Goal: Communication & Community: Participate in discussion

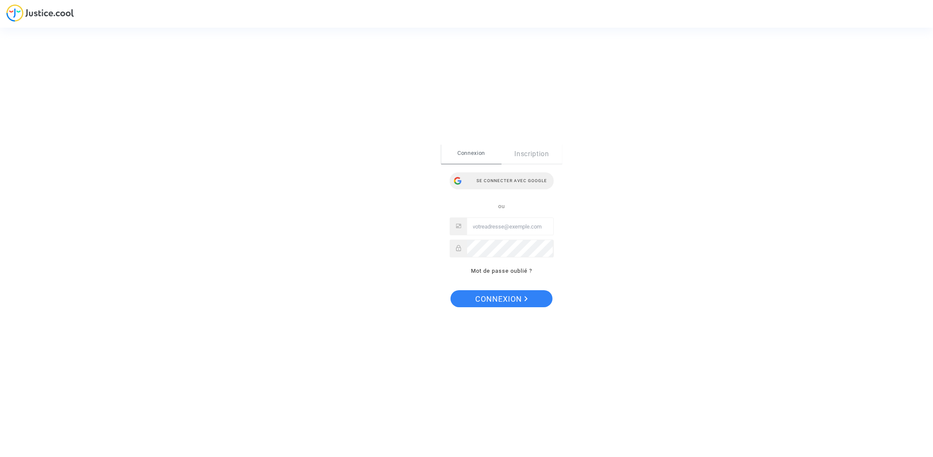
click at [522, 187] on div "Se connecter avec Google" at bounding box center [502, 180] width 104 height 17
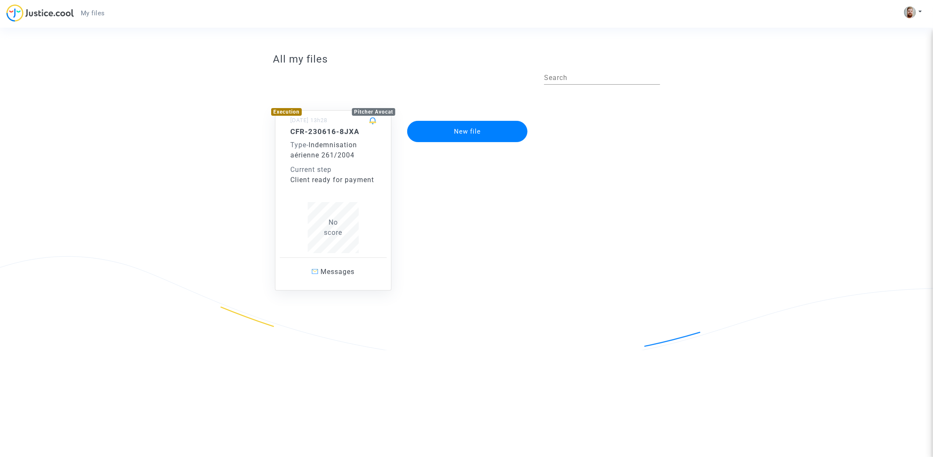
click at [372, 190] on div "CFR-230616-8JXA Type - Indemnisation aérienne 261/2004 Current step Client read…" at bounding box center [333, 190] width 86 height 126
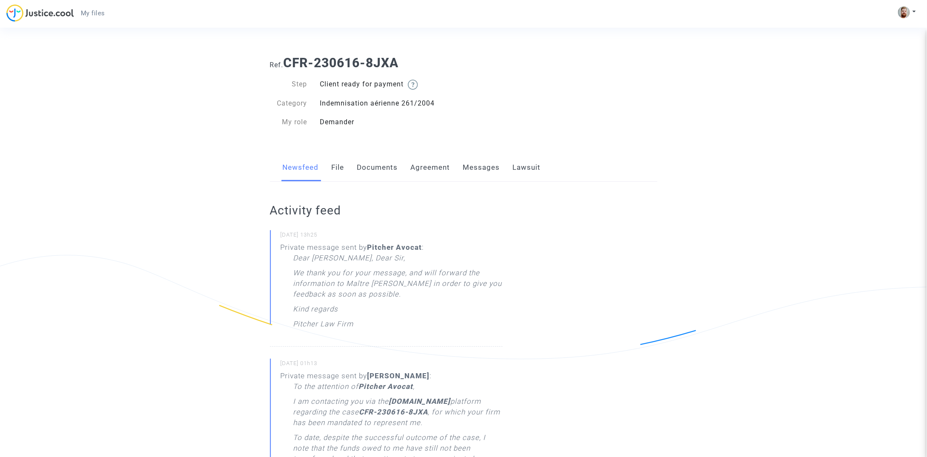
drag, startPoint x: 221, startPoint y: 270, endPoint x: 173, endPoint y: 109, distance: 167.6
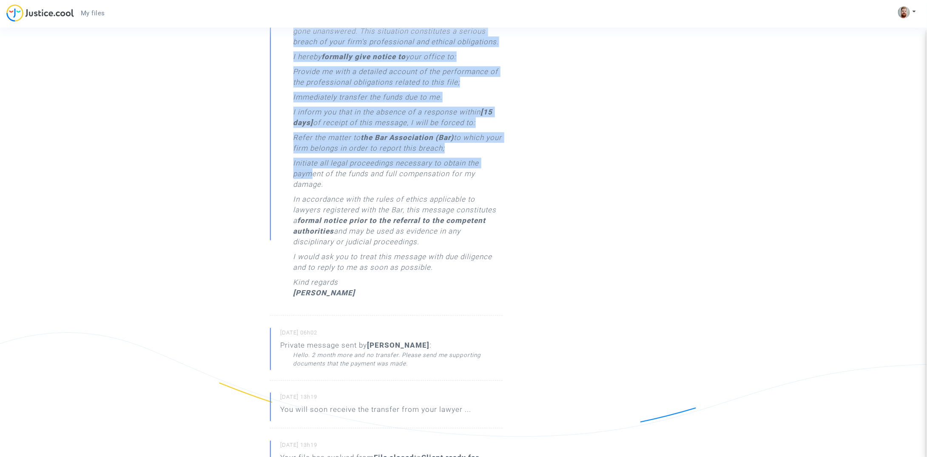
scroll to position [442, 0]
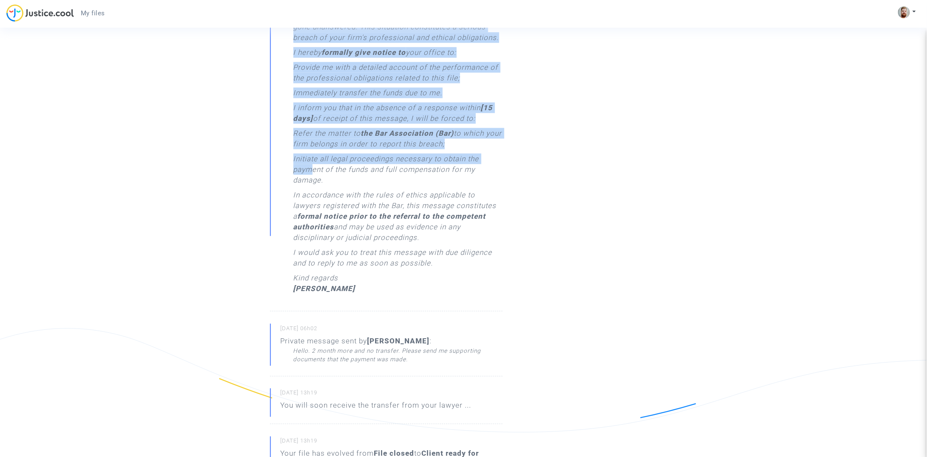
drag, startPoint x: 274, startPoint y: 72, endPoint x: 394, endPoint y: 282, distance: 242.0
click at [394, 282] on div "[DATE] 13h25 Private message sent by [PERSON_NAME] : Dear [PERSON_NAME], Dear […" at bounding box center [386, 135] width 233 height 695
copy div "83/85/5674 - 74l34 Ipsumdo sitamet cons ad Elitsed Doeius : Temp Incid, Utla Et…"
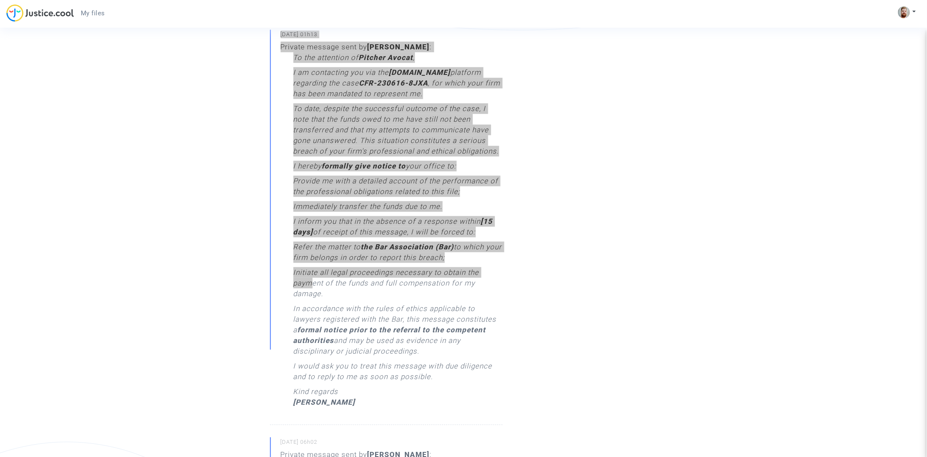
scroll to position [325, 0]
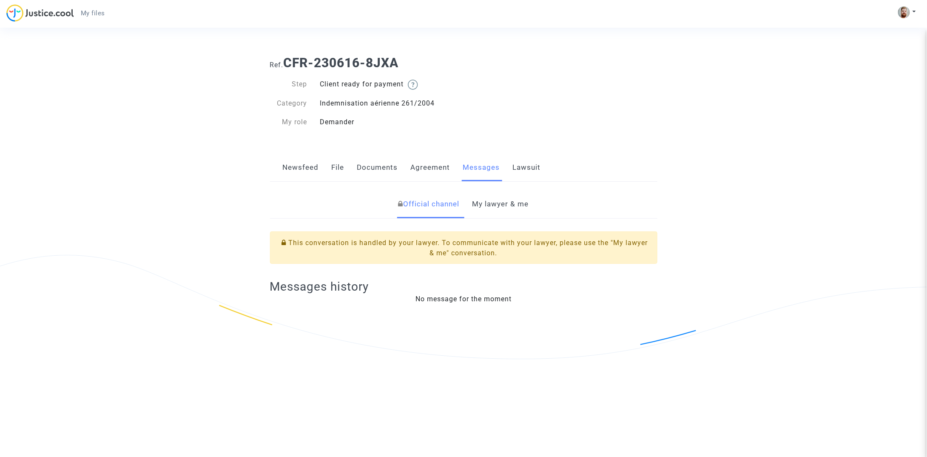
click at [309, 170] on link "Newsfeed" at bounding box center [301, 167] width 36 height 28
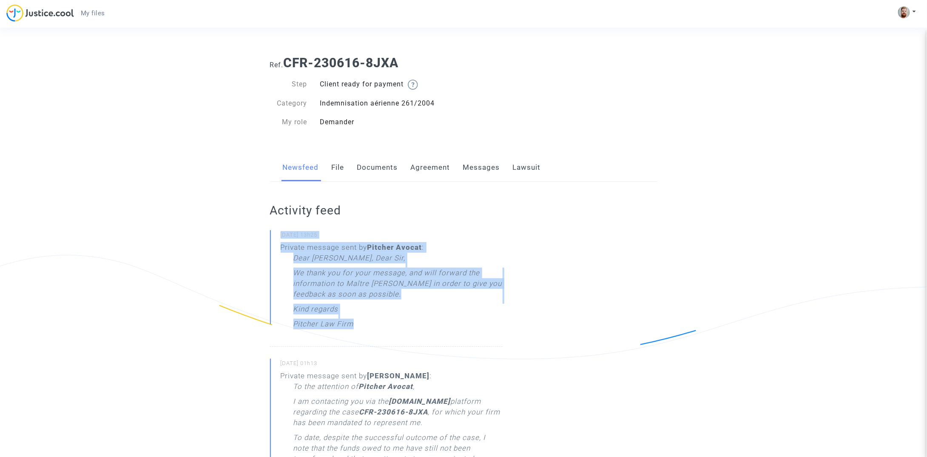
drag, startPoint x: 367, startPoint y: 328, endPoint x: 276, endPoint y: 229, distance: 133.9
copy div "19/09/2025 - 13h25 Private message sent by Pitcher Avocat : Dear Madam, Dear Si…"
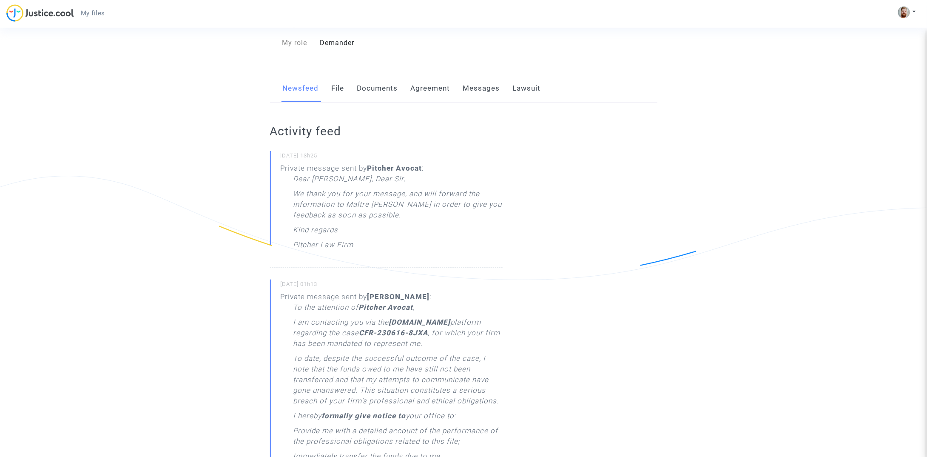
scroll to position [83, 0]
drag, startPoint x: 344, startPoint y: 278, endPoint x: 281, endPoint y: 278, distance: 62.9
click at [281, 278] on small "[DATE] 01h13" at bounding box center [392, 281] width 222 height 11
click at [282, 279] on small "[DATE] 01h13" at bounding box center [392, 281] width 222 height 11
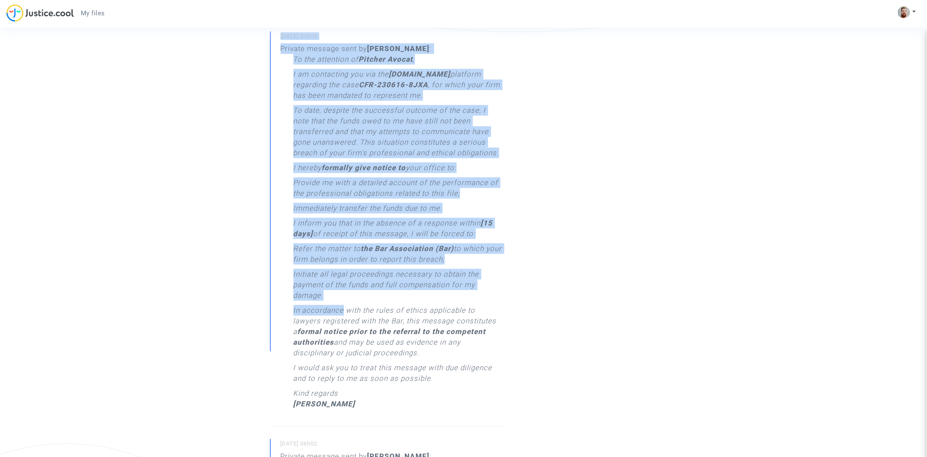
scroll to position [366, 0]
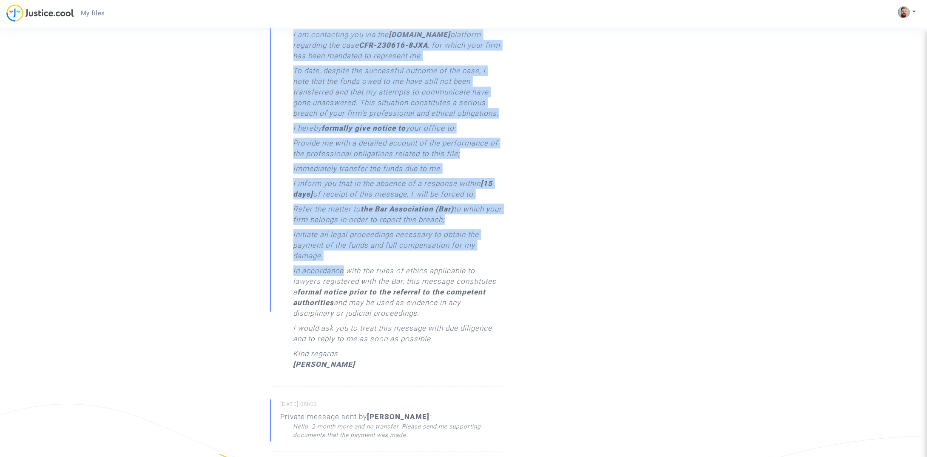
drag, startPoint x: 281, startPoint y: 279, endPoint x: 388, endPoint y: 361, distance: 134.7
click at [388, 361] on div "15/09/2025 - 01h13 Private message sent by Viktor GONAKHCHYAN : To the attentio…" at bounding box center [386, 189] width 233 height 395
copy div "15/09/2025 - 01h13 Private message sent by Viktor GONAKHCHYAN : To the attentio…"
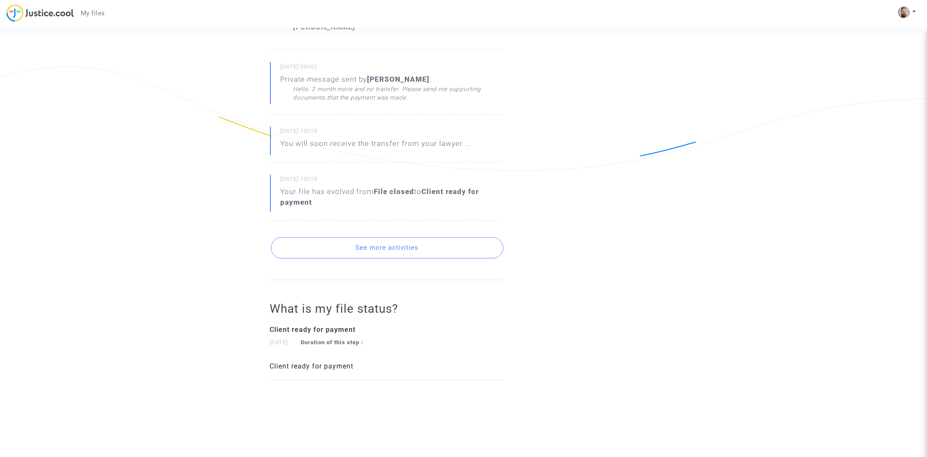
scroll to position [708, 0]
click at [359, 249] on button "See more activities" at bounding box center [387, 243] width 233 height 21
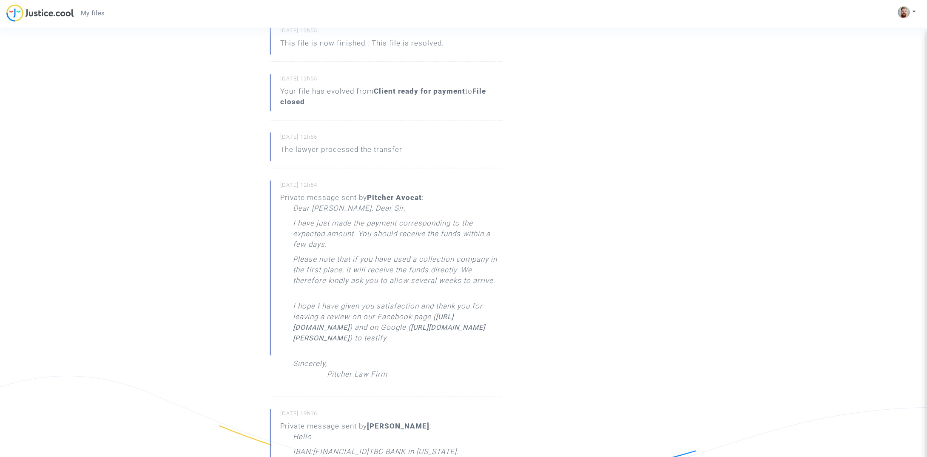
scroll to position [911, 0]
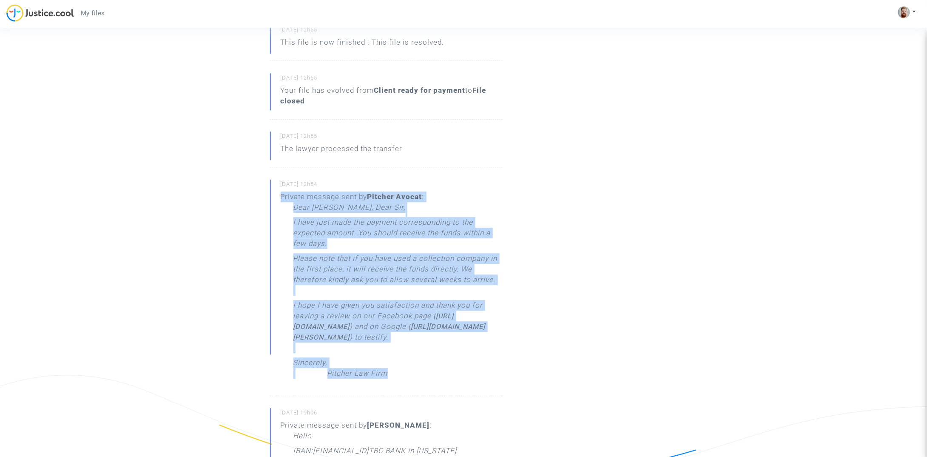
drag, startPoint x: 279, startPoint y: 193, endPoint x: 411, endPoint y: 398, distance: 243.9
click at [411, 396] on div "20/06/2025 - 12h54 Private message sent by Pitcher Avocat : Dear Madam, Dear Si…" at bounding box center [386, 287] width 233 height 216
copy div "Private message sent by Pitcher Avocat : Dear Madam, Dear Sir, I have just made…"
click at [339, 211] on p "Dear [PERSON_NAME], Dear Sir," at bounding box center [349, 209] width 112 height 15
drag, startPoint x: 281, startPoint y: 183, endPoint x: 361, endPoint y: 372, distance: 205.5
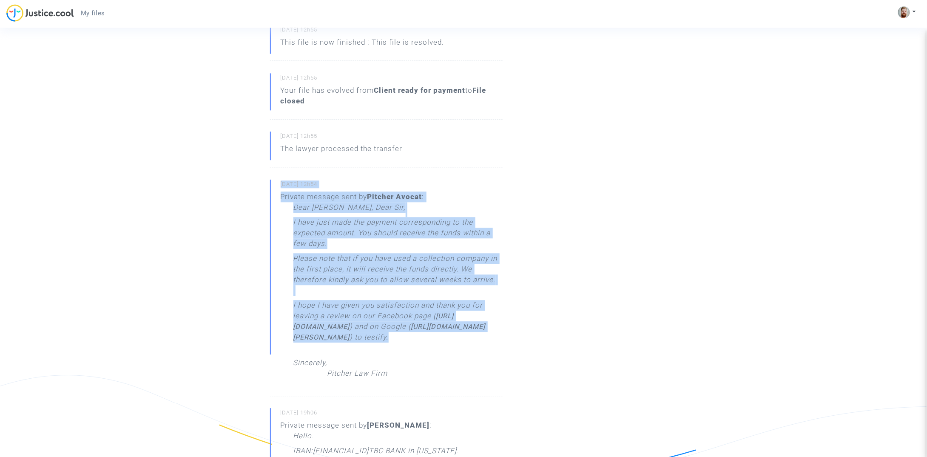
click at [361, 372] on div "20/06/2025 - 12h54 Private message sent by Pitcher Avocat : Dear Madam, Dear Si…" at bounding box center [386, 287] width 233 height 216
copy div "20/06/2025 - 12h54 Private message sent by Pitcher Avocat : Dear Madam, Dear Si…"
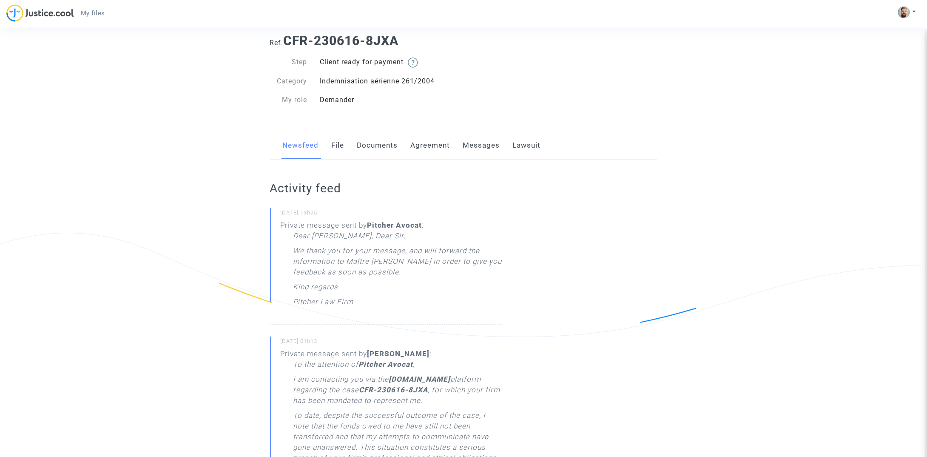
scroll to position [0, 0]
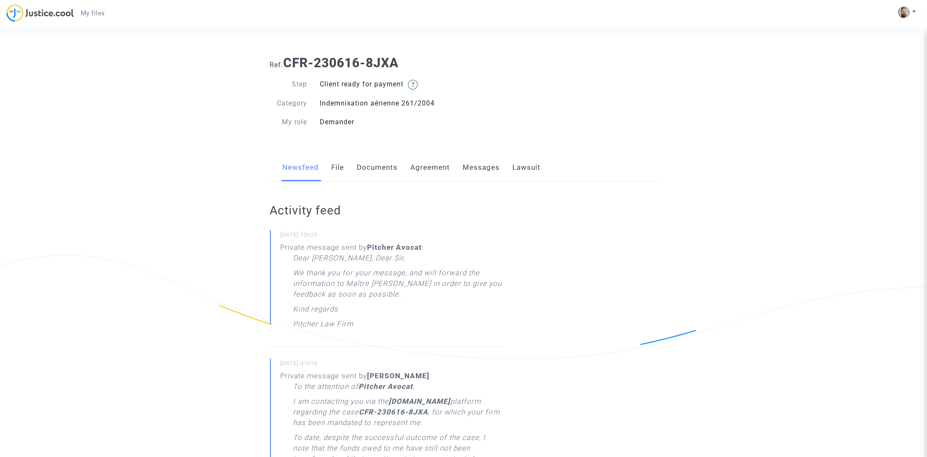
drag, startPoint x: 196, startPoint y: 174, endPoint x: 128, endPoint y: -52, distance: 235.8
click at [303, 170] on link "Newsfeed" at bounding box center [301, 167] width 36 height 28
click at [471, 170] on link "Messages" at bounding box center [481, 167] width 37 height 28
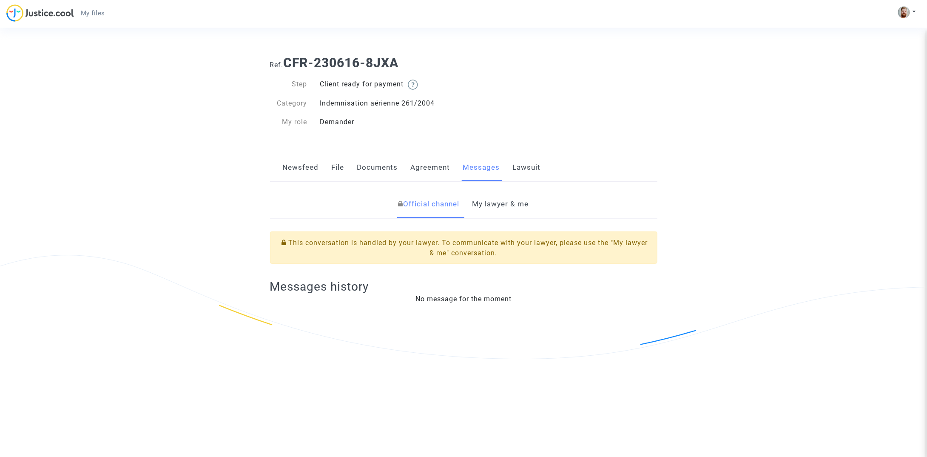
click at [487, 204] on link "My lawyer & me" at bounding box center [500, 204] width 57 height 28
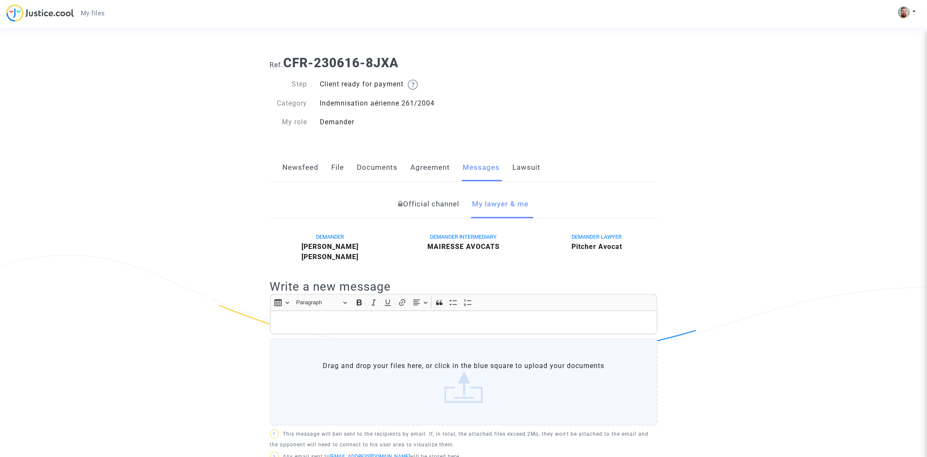
click at [343, 324] on p "Rich Text Editor, main" at bounding box center [463, 322] width 378 height 11
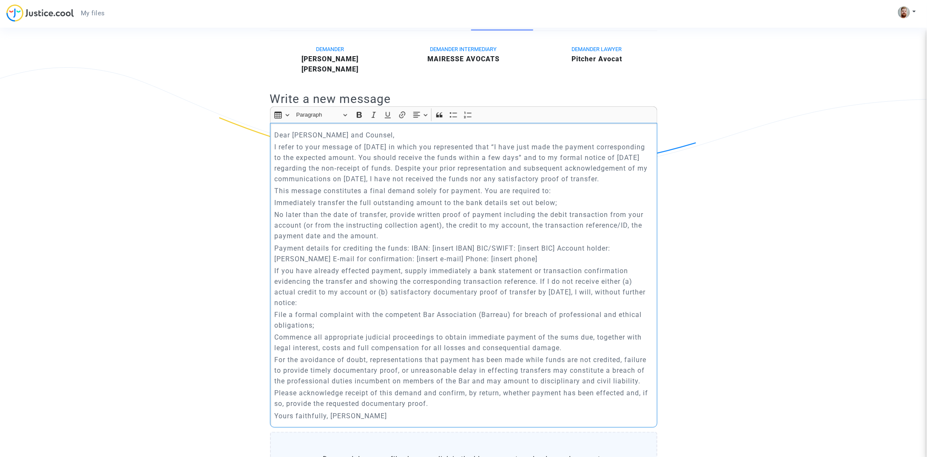
scroll to position [185, 0]
drag, startPoint x: 548, startPoint y: 272, endPoint x: 271, endPoint y: 260, distance: 277.0
click at [271, 260] on div "Dear Maître Pitcher and Counsel, I refer to your message of 20 June 2025 in whi…" at bounding box center [463, 277] width 387 height 304
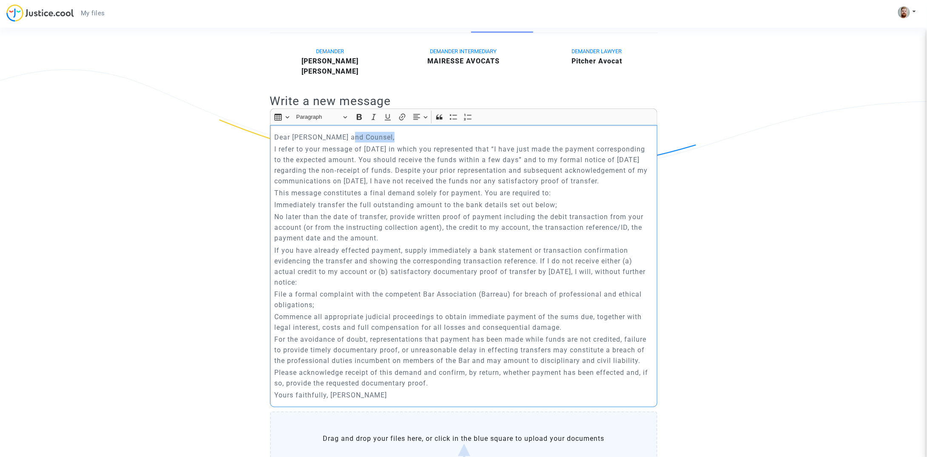
drag, startPoint x: 384, startPoint y: 135, endPoint x: 344, endPoint y: 135, distance: 39.5
click at [344, 135] on p "Dear Maître Pitcher and Counsel," at bounding box center [463, 137] width 378 height 11
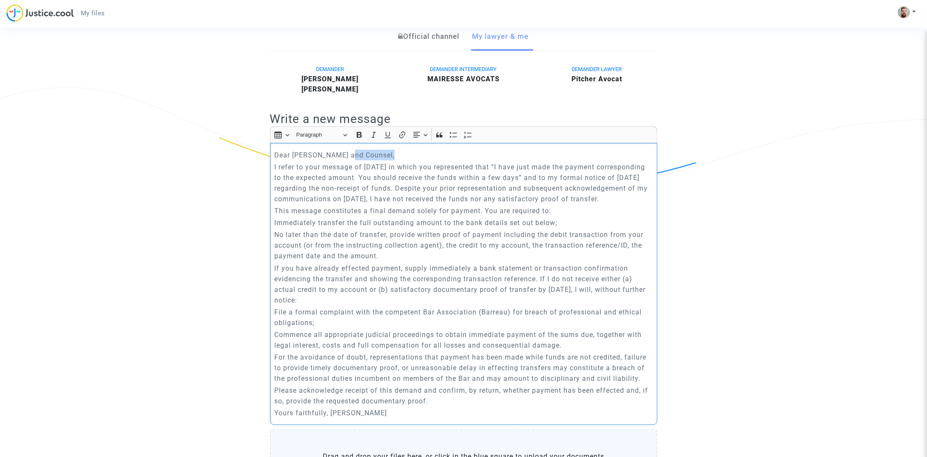
scroll to position [146, 0]
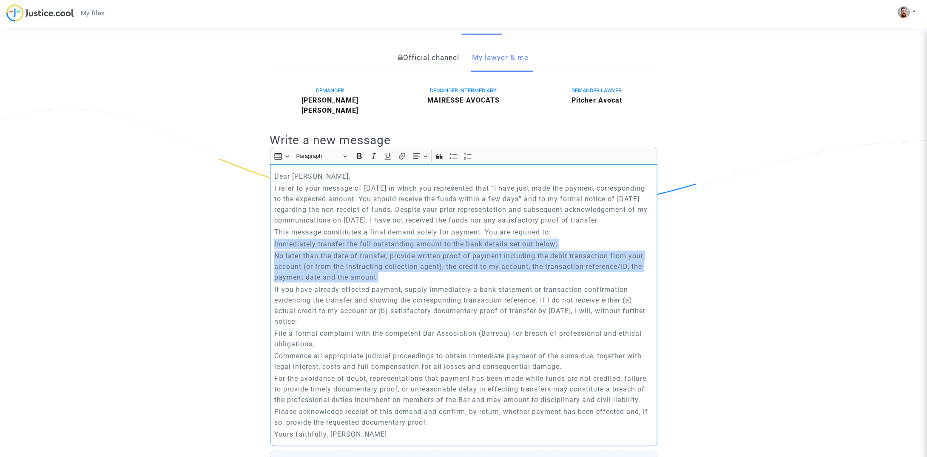
drag, startPoint x: 392, startPoint y: 288, endPoint x: 267, endPoint y: 252, distance: 130.0
click at [469, 154] on icon "Editor toolbar" at bounding box center [468, 156] width 9 height 9
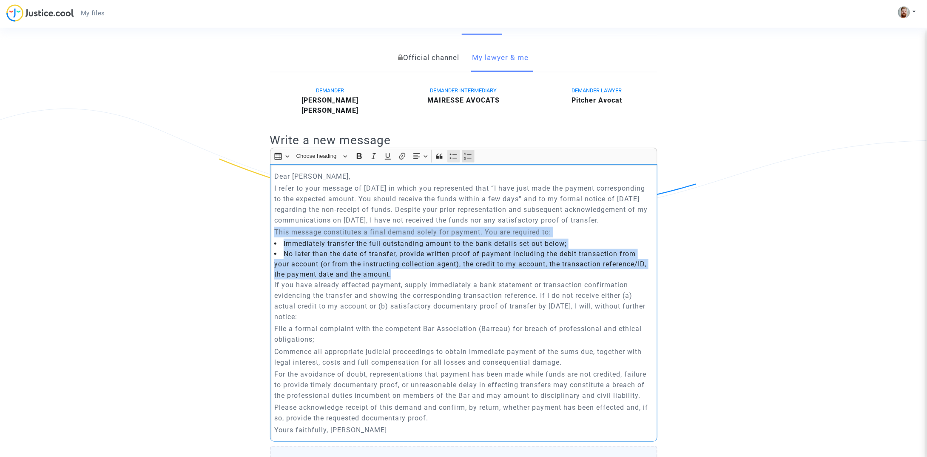
click at [453, 154] on icon "Editor toolbar" at bounding box center [453, 156] width 9 height 9
click at [469, 154] on icon "Editor toolbar" at bounding box center [468, 156] width 8 height 6
click at [395, 279] on li "No later than the date of transfer, provide written proof of payment including …" at bounding box center [463, 264] width 378 height 31
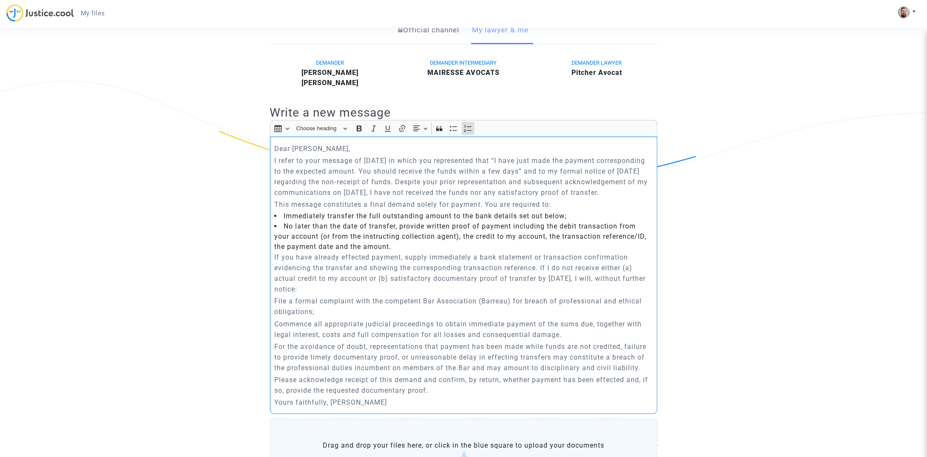
scroll to position [178, 0]
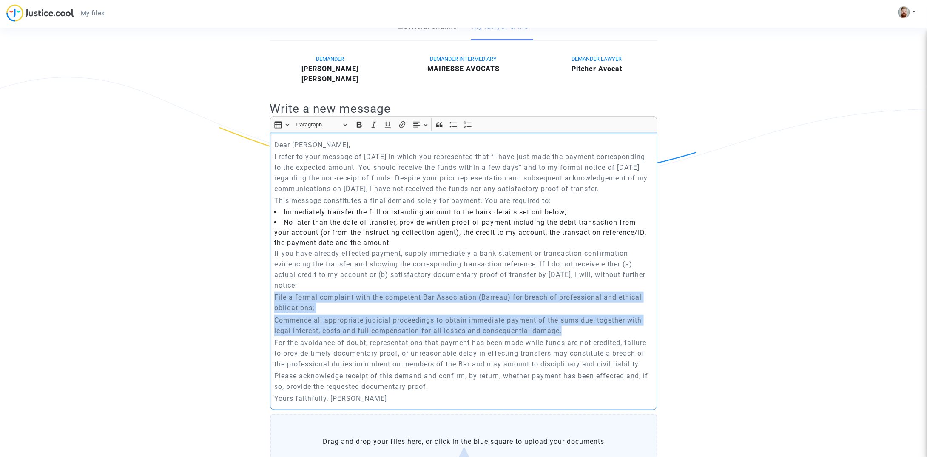
drag, startPoint x: 571, startPoint y: 335, endPoint x: 268, endPoint y: 304, distance: 303.8
click at [454, 126] on icon "Editor toolbar" at bounding box center [453, 124] width 9 height 9
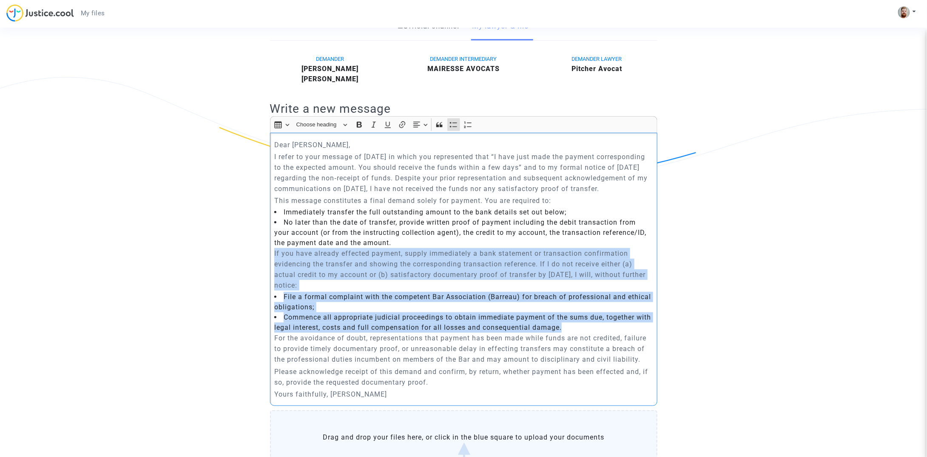
click at [371, 326] on li "Commence all appropriate judicial proceedings to obtain immediate payment of th…" at bounding box center [463, 322] width 378 height 20
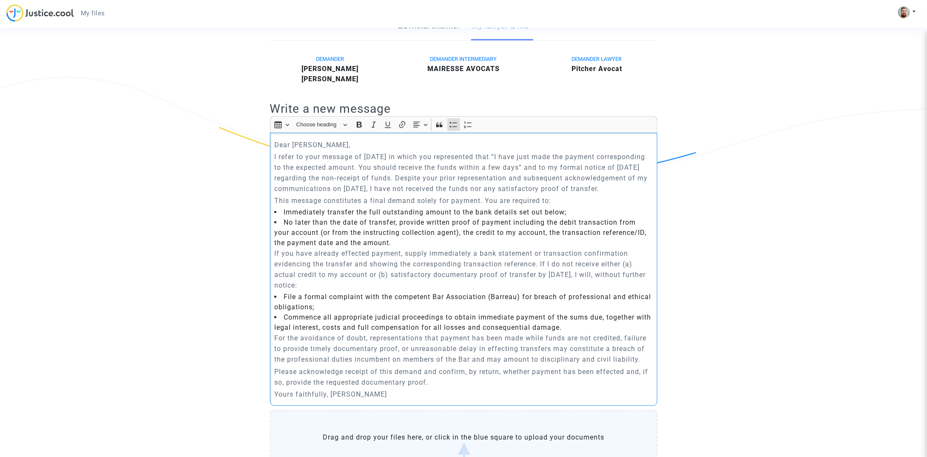
click at [594, 332] on li "Commence all appropriate judicial proceedings to obtain immediate payment of th…" at bounding box center [463, 322] width 378 height 20
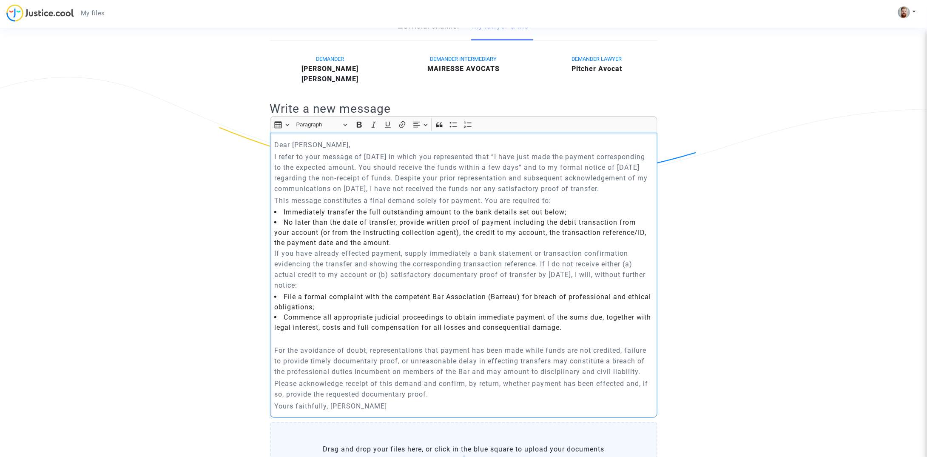
click at [407, 248] on li "No later than the date of transfer, provide written proof of payment including …" at bounding box center [463, 232] width 378 height 31
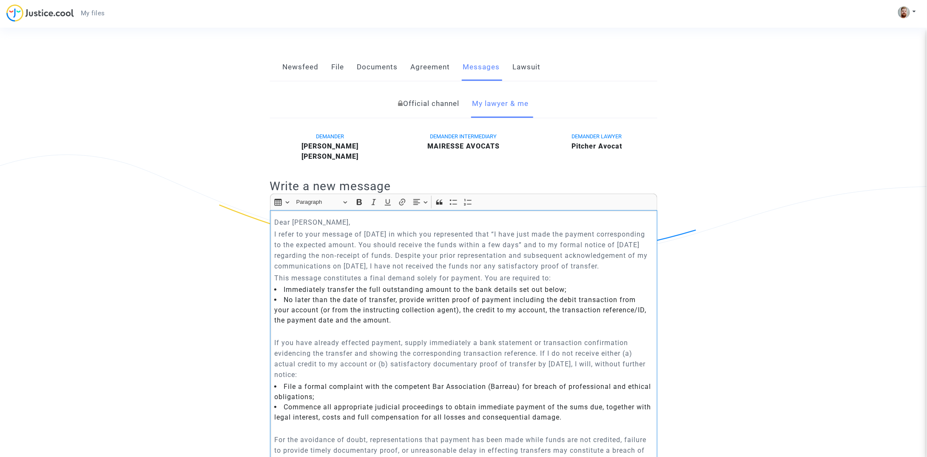
scroll to position [105, 0]
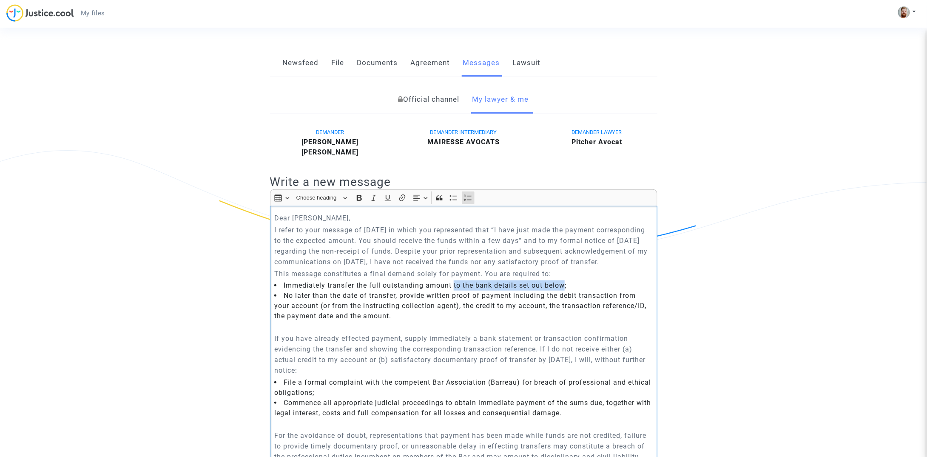
drag, startPoint x: 565, startPoint y: 294, endPoint x: 454, endPoint y: 294, distance: 111.0
click at [454, 290] on li "Immediately transfer the full outstanding amount to the bank details set out be…" at bounding box center [463, 285] width 378 height 10
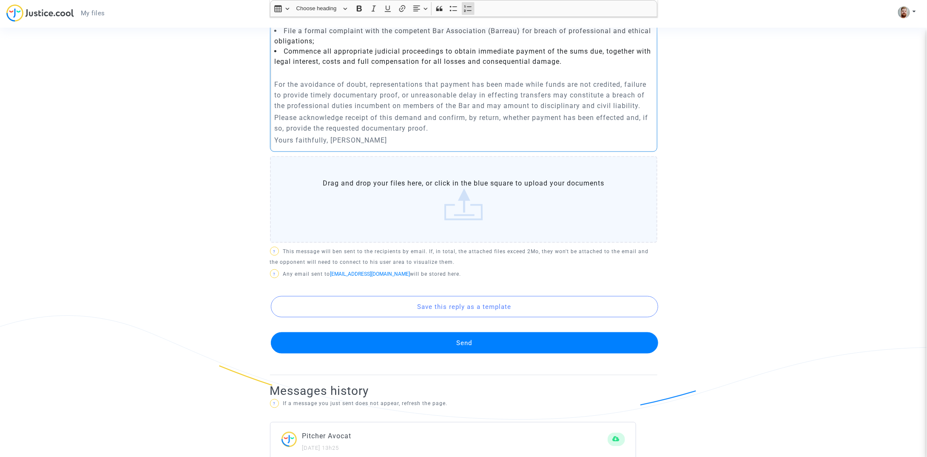
scroll to position [474, 0]
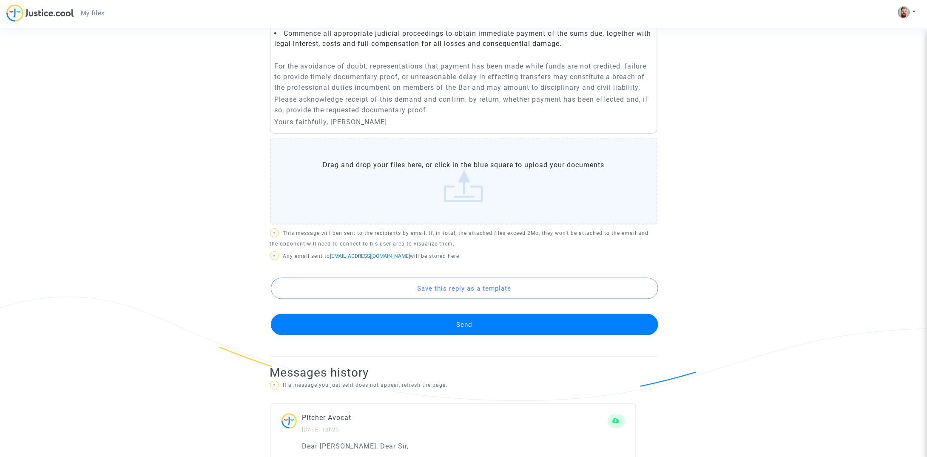
click at [460, 335] on button "Send" at bounding box center [464, 324] width 387 height 21
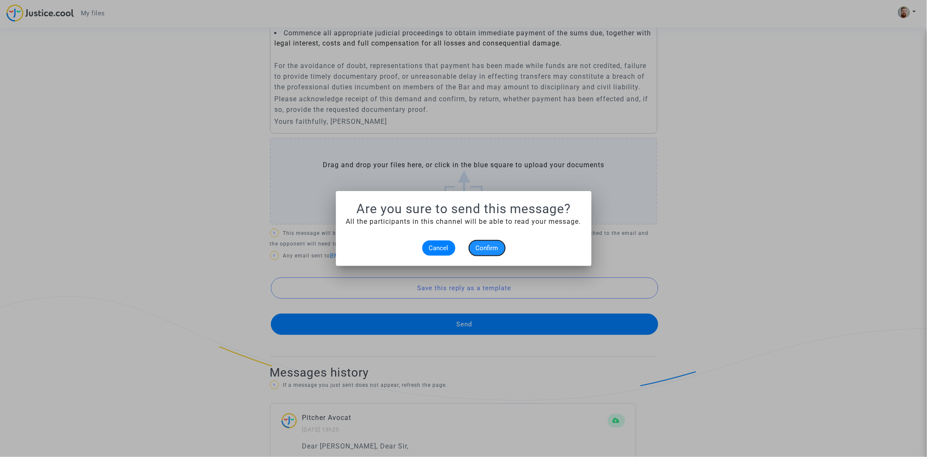
click at [489, 249] on span "Confirm" at bounding box center [487, 248] width 23 height 8
